Goal: Task Accomplishment & Management: Manage account settings

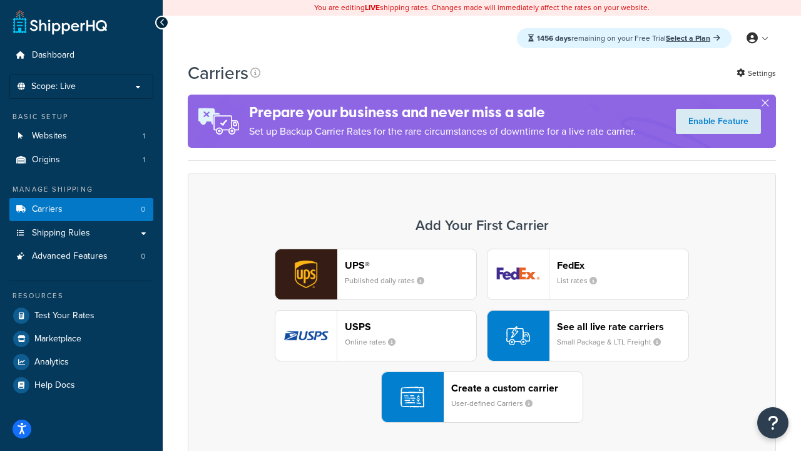
click at [482, 335] on div "UPS® Published daily rates FedEx List rates USPS Online rates See all live rate…" at bounding box center [482, 335] width 562 height 174
click at [623, 265] on header "FedEx" at bounding box center [622, 265] width 131 height 12
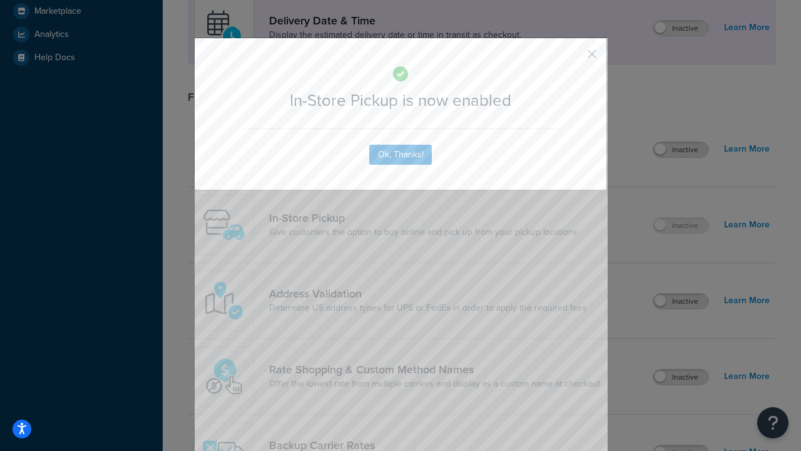
click at [573, 58] on button "button" at bounding box center [573, 58] width 3 height 3
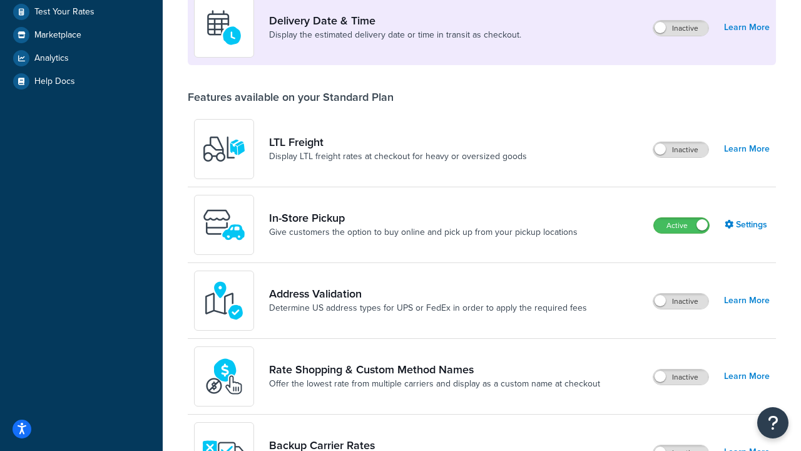
scroll to position [351, 0]
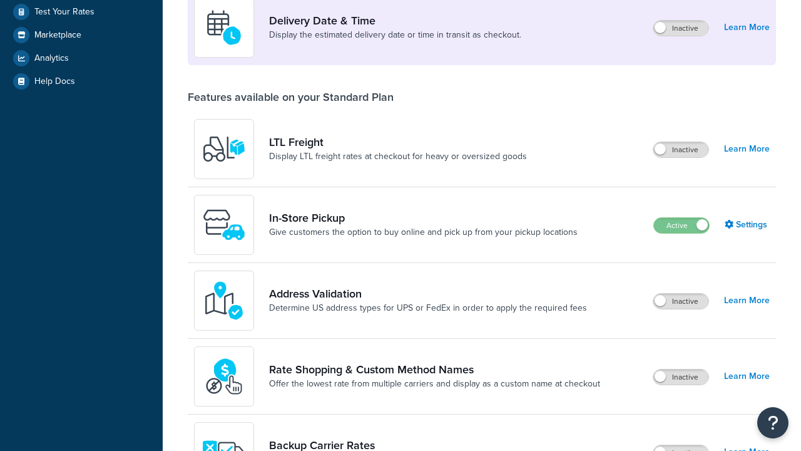
scroll to position [304, 0]
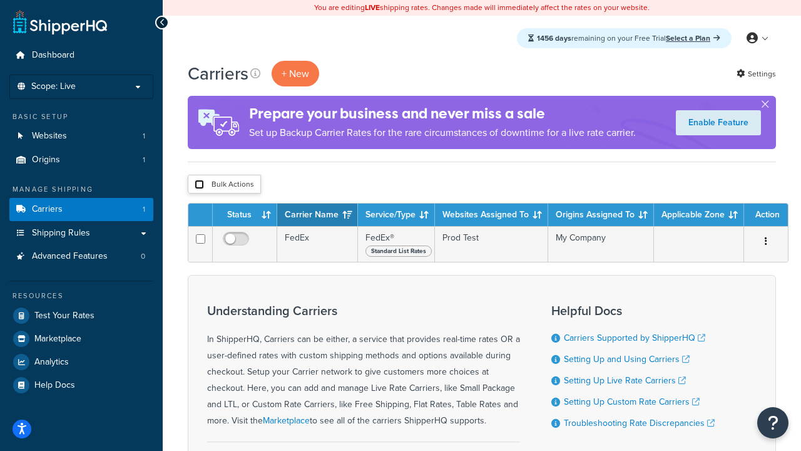
click at [199, 185] on input "checkbox" at bounding box center [199, 184] width 9 height 9
checkbox input "true"
click at [0, 0] on button "Delete" at bounding box center [0, 0] width 0 height 0
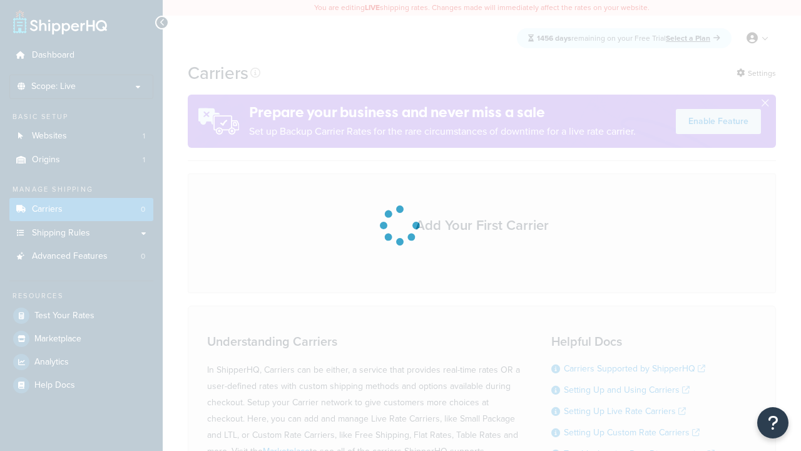
scroll to position [110, 0]
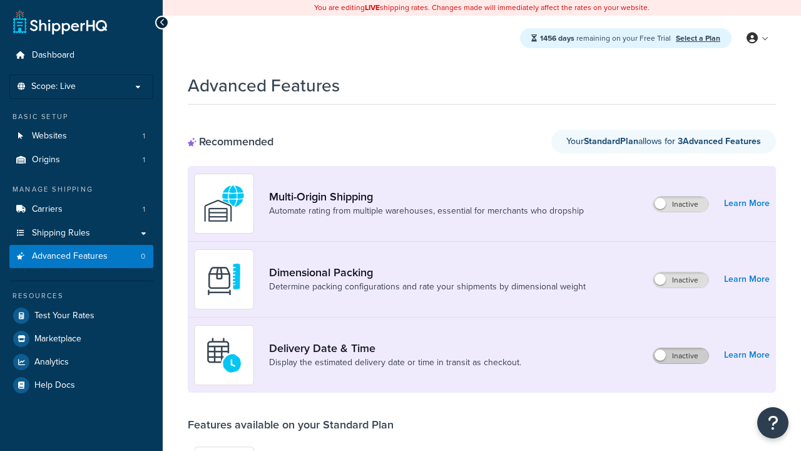
click at [681, 356] on label "Inactive" at bounding box center [680, 355] width 55 height 15
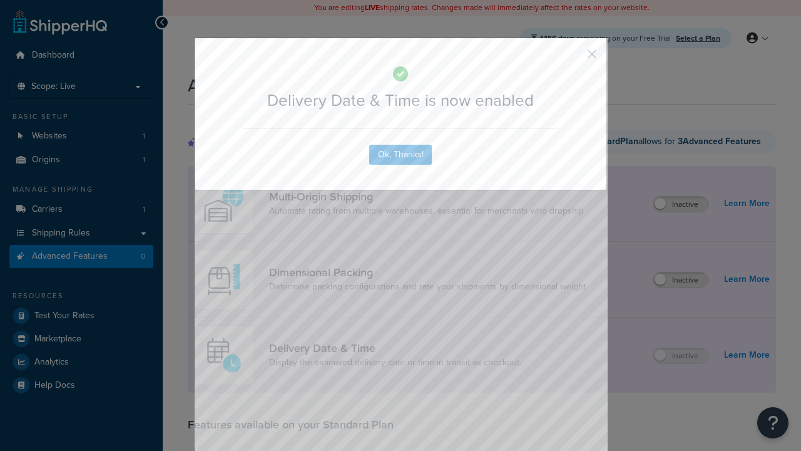
click at [573, 57] on button "button" at bounding box center [573, 58] width 3 height 3
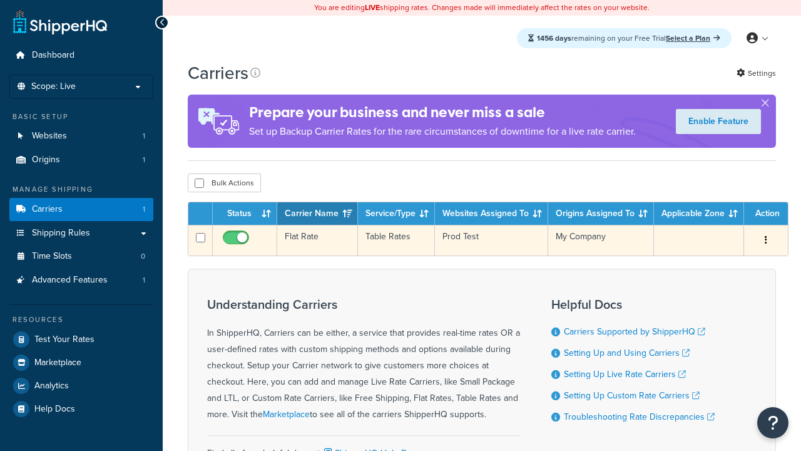
click at [317, 242] on td "Flat Rate" at bounding box center [317, 240] width 81 height 31
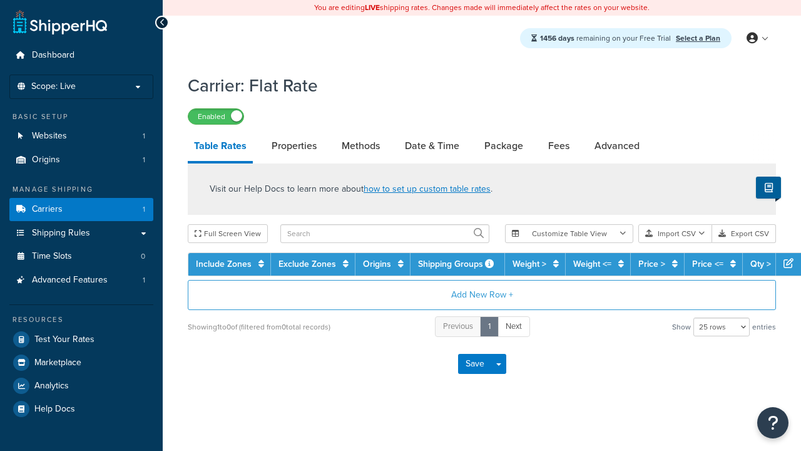
select select "25"
click at [432, 146] on link "Date & Time" at bounding box center [432, 146] width 67 height 30
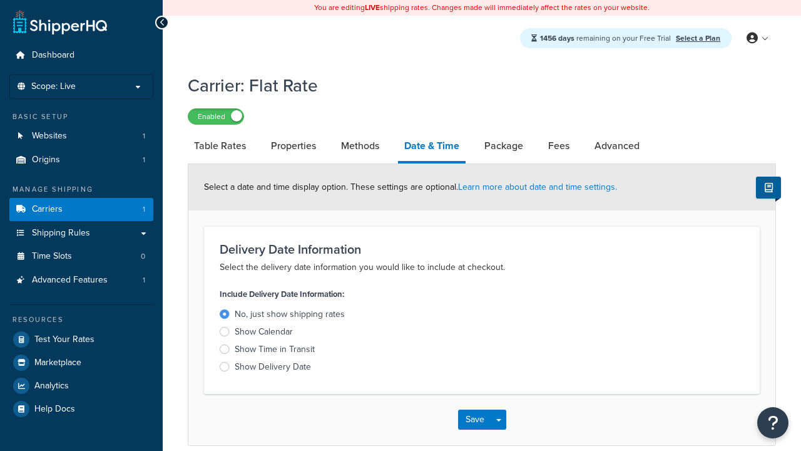
click at [275, 351] on div "Show Time in Transit" at bounding box center [275, 349] width 80 height 13
click at [0, 0] on input "Show Time in Transit" at bounding box center [0, 0] width 0 height 0
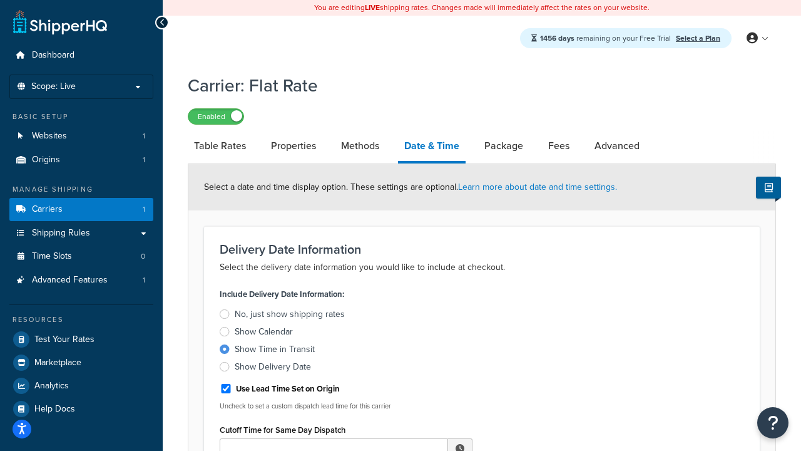
click at [275, 351] on div "Show Time in Transit" at bounding box center [275, 349] width 80 height 13
click at [0, 0] on input "Show Time in Transit" at bounding box center [0, 0] width 0 height 0
type input "11:00 AM"
type input "5"
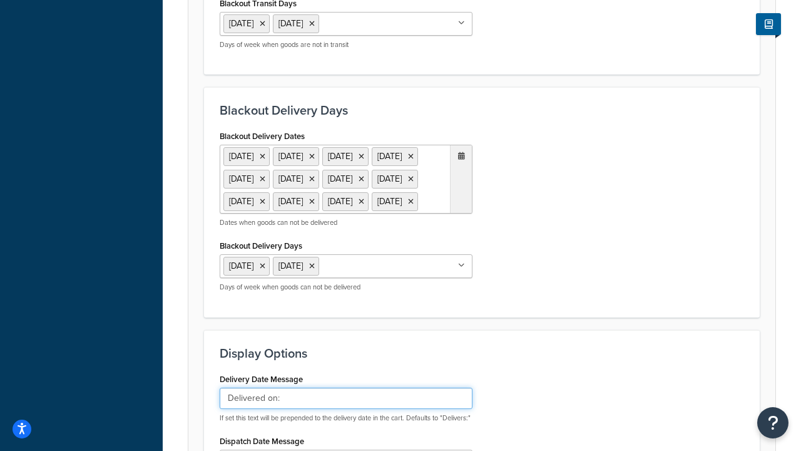
type input "Delivered on:"
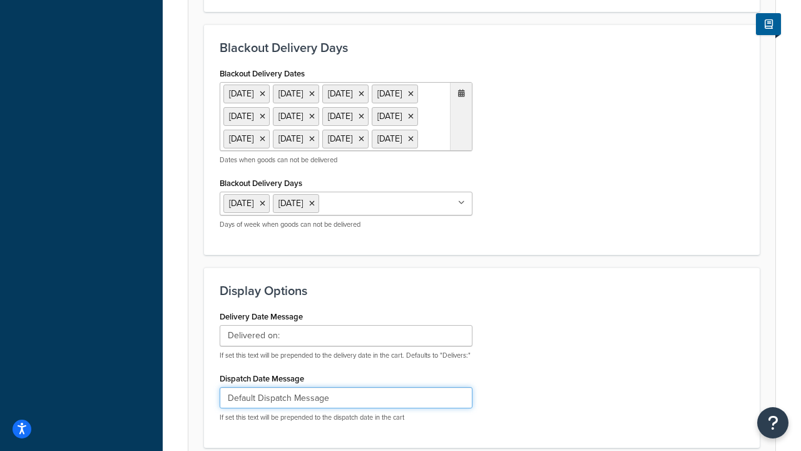
type input "Default Dispatch Message"
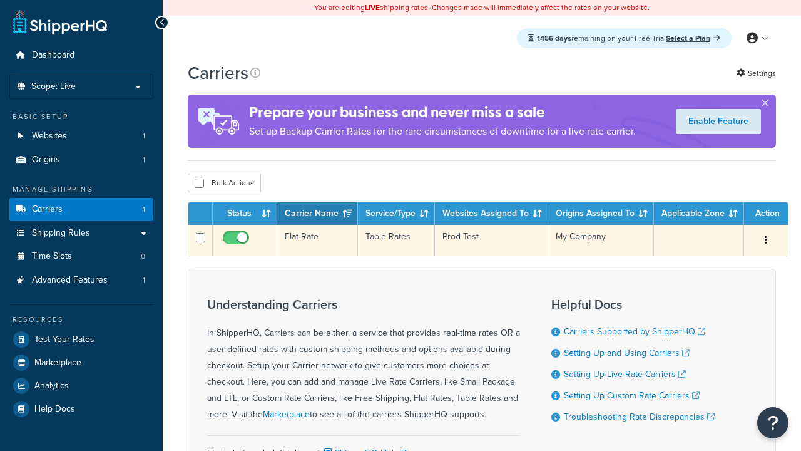
click at [317, 242] on td "Flat Rate" at bounding box center [317, 240] width 81 height 31
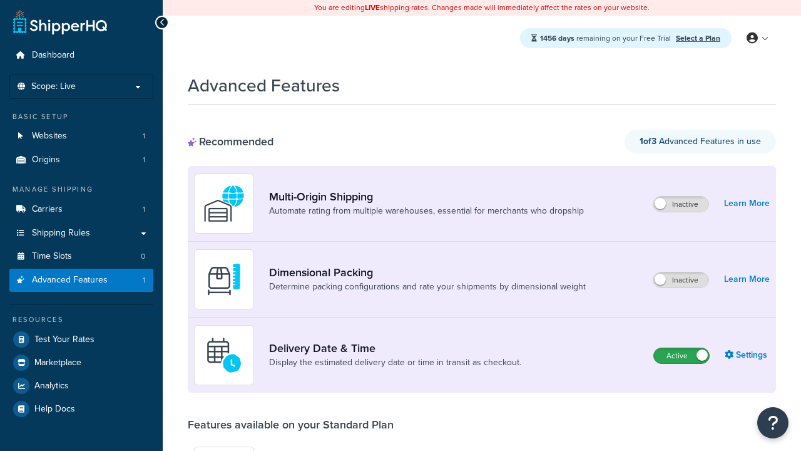
click at [682, 356] on label "Active" at bounding box center [681, 355] width 55 height 15
